Goal: Task Accomplishment & Management: Use online tool/utility

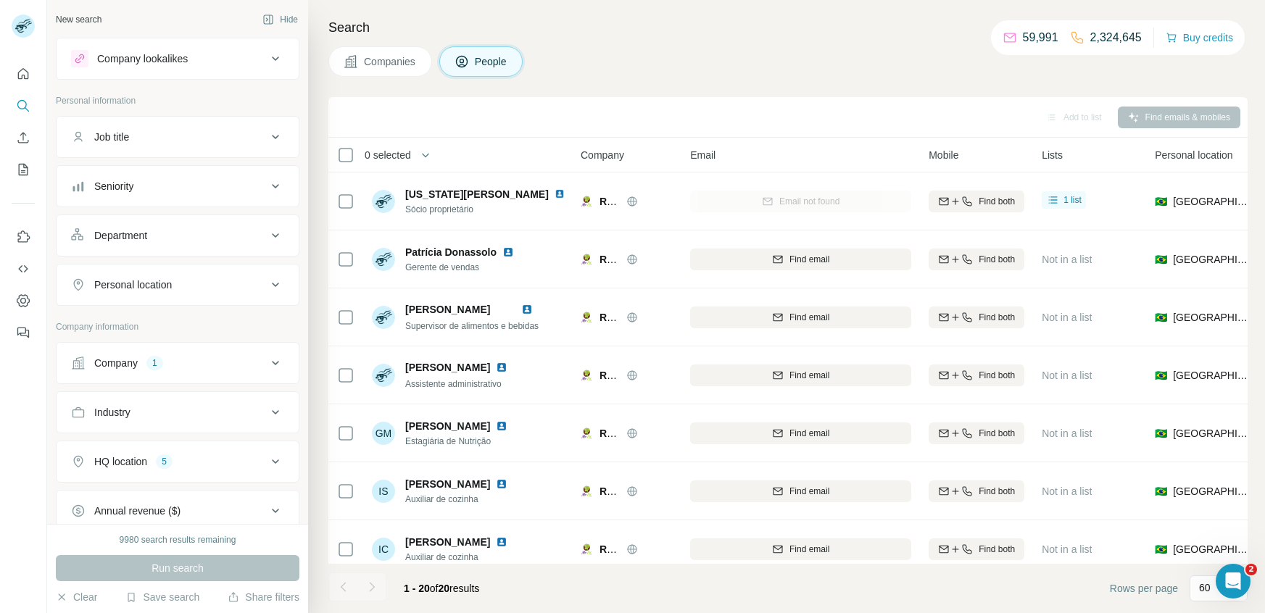
click at [157, 363] on div "1" at bounding box center [154, 363] width 17 height 13
drag, startPoint x: 206, startPoint y: 460, endPoint x: 299, endPoint y: 462, distance: 92.8
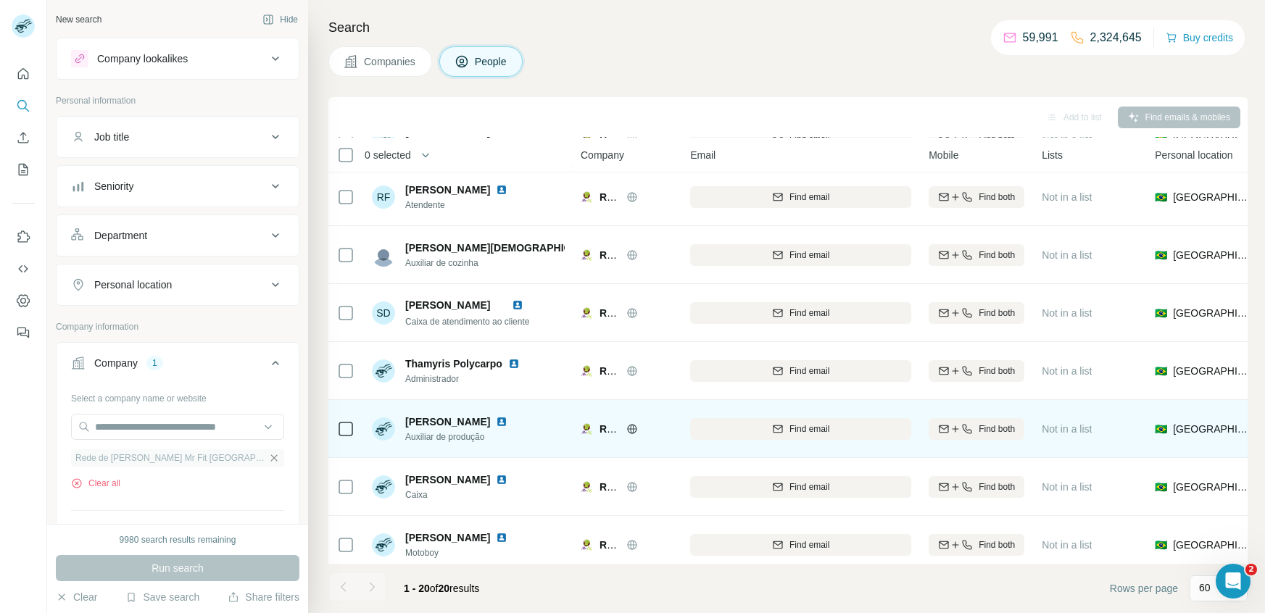
scroll to position [768, 0]
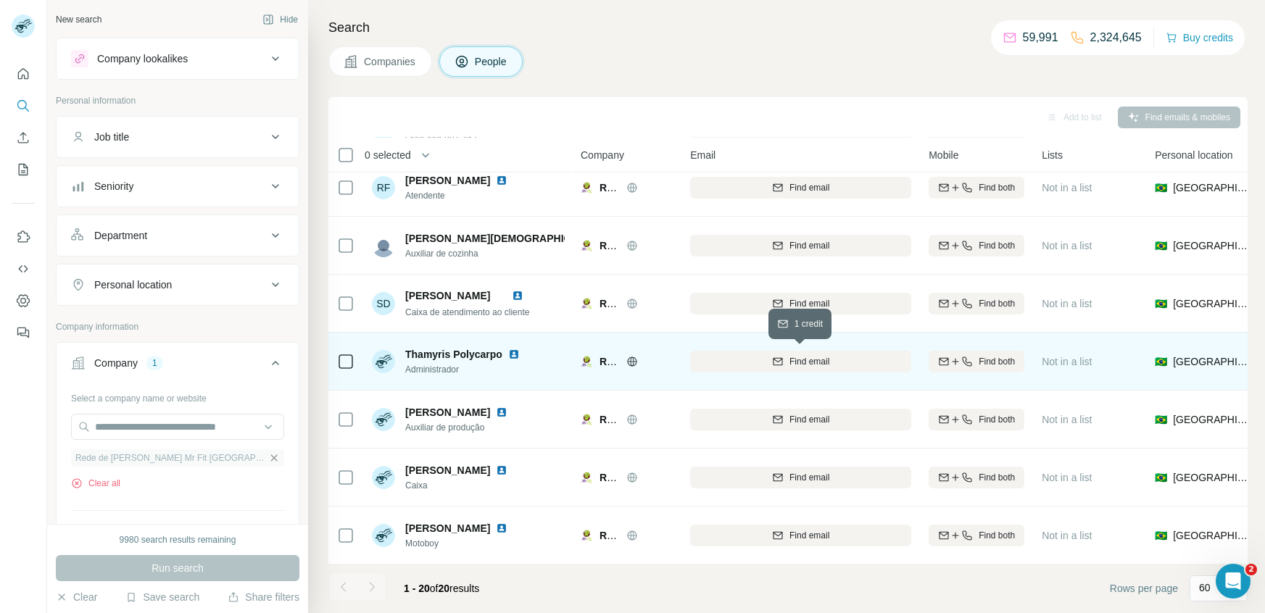
click at [839, 355] on div "Find email" at bounding box center [800, 361] width 221 height 13
click at [380, 57] on span "Companies" at bounding box center [390, 61] width 53 height 15
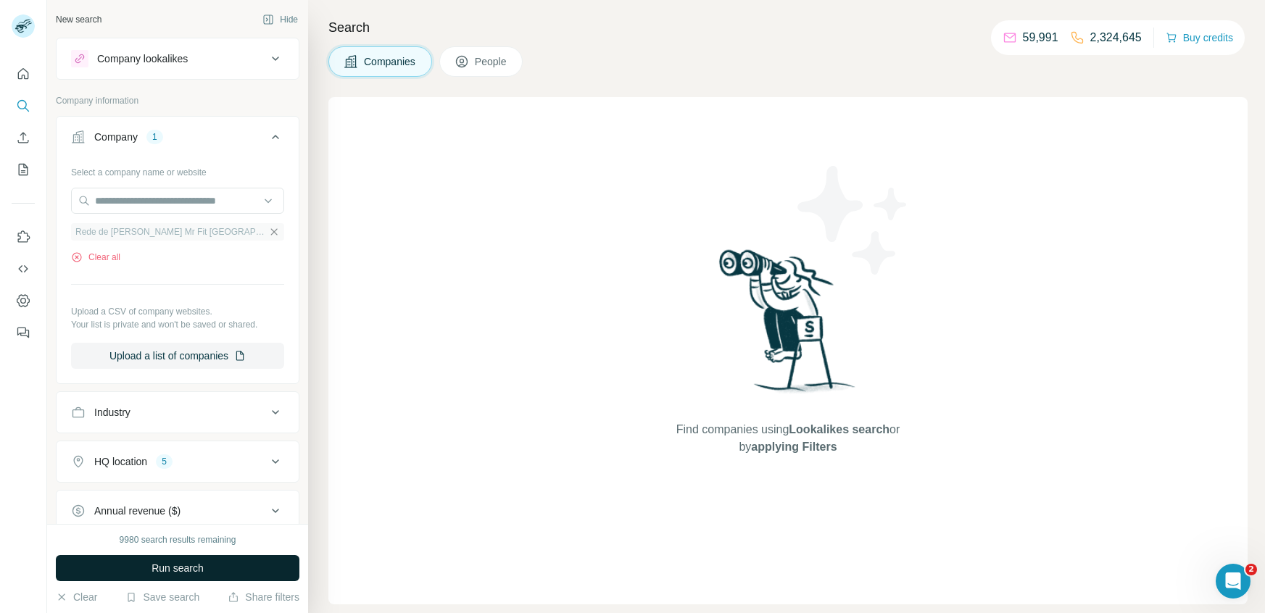
click at [167, 568] on span "Run search" at bounding box center [178, 568] width 52 height 15
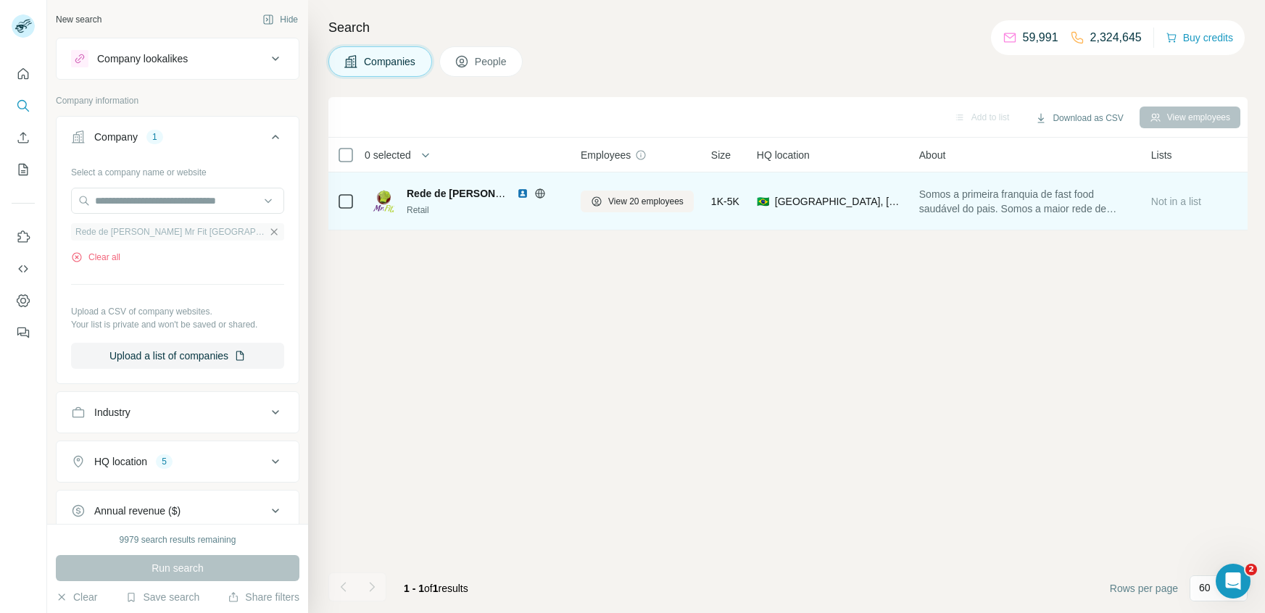
click at [540, 190] on icon at bounding box center [540, 194] width 12 height 12
